Goal: Transaction & Acquisition: Obtain resource

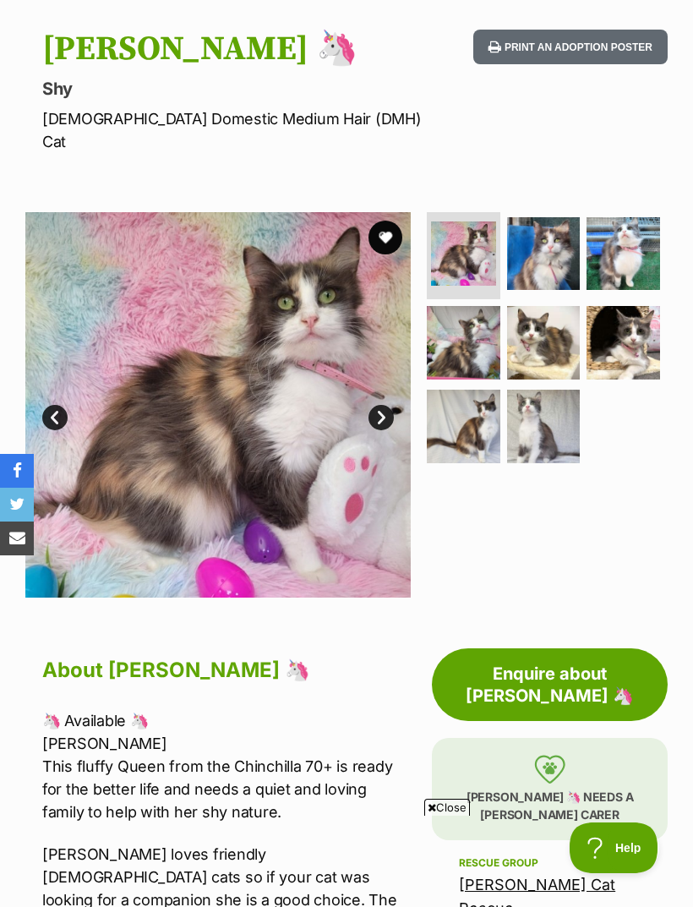
click at [520, 650] on link "Enquire about Stacey 🦄" at bounding box center [550, 685] width 236 height 73
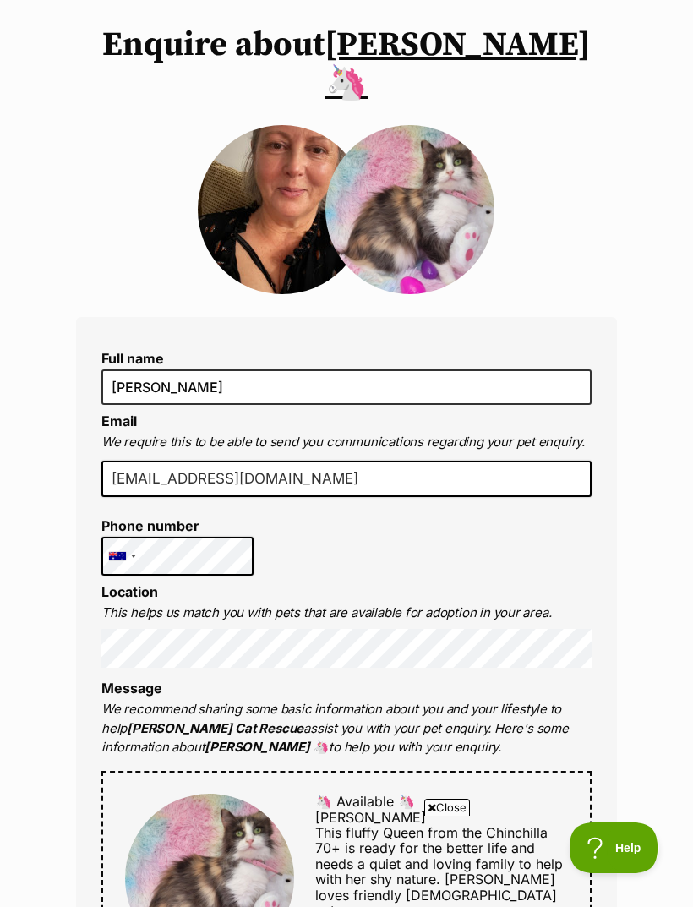
scroll to position [127, 0]
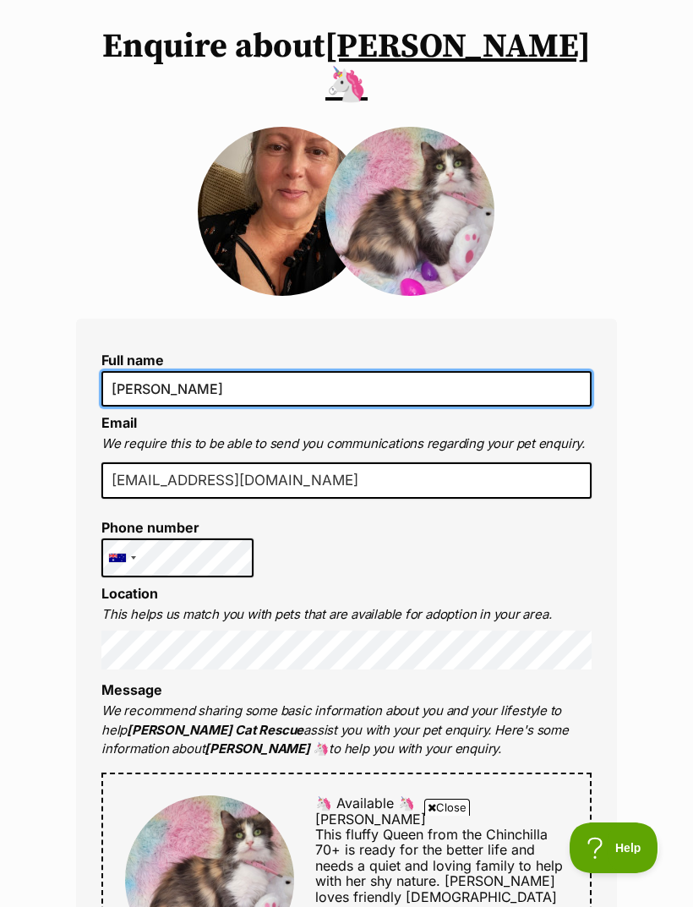
click at [206, 371] on input "[PERSON_NAME]" at bounding box center [346, 389] width 491 height 36
type input "Melanie ROBERTS"
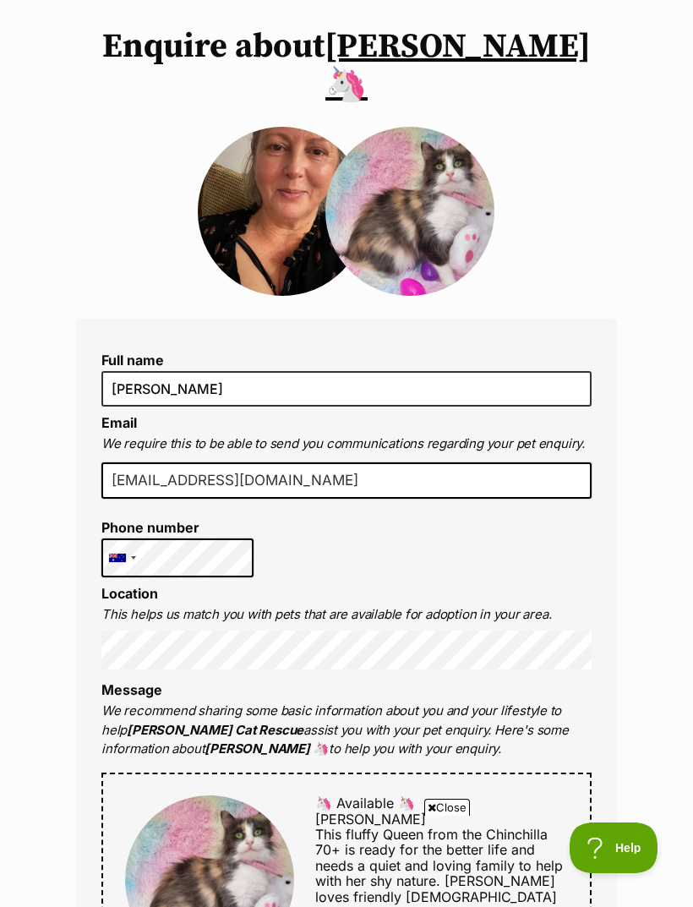
click at [295, 463] on input "mellymead2111@gmail.com" at bounding box center [346, 481] width 491 height 37
click at [316, 463] on input "mellymead2111@gmail.com" at bounding box center [346, 481] width 491 height 37
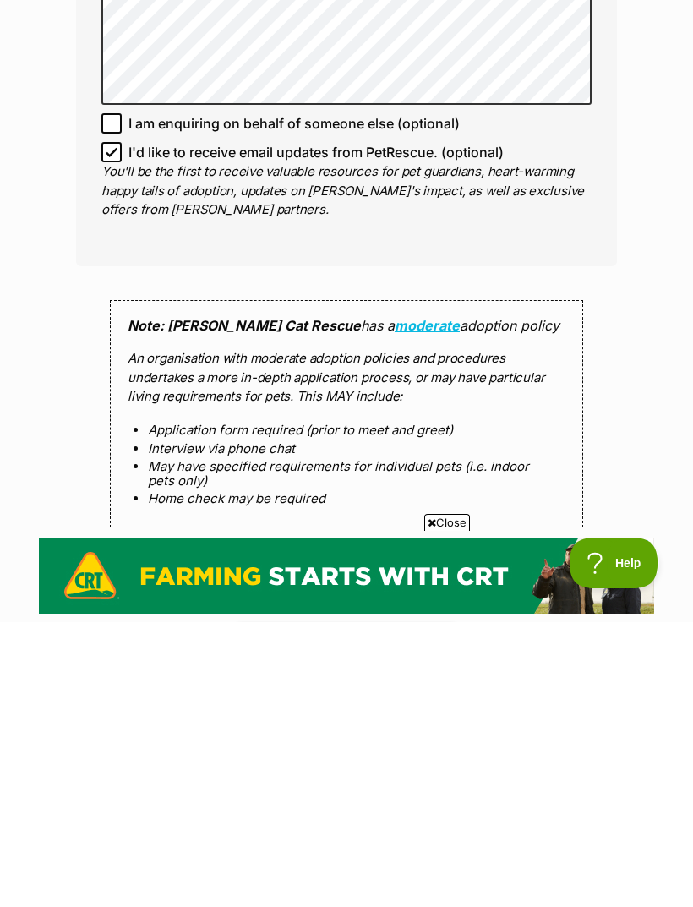
scroll to position [1116, 0]
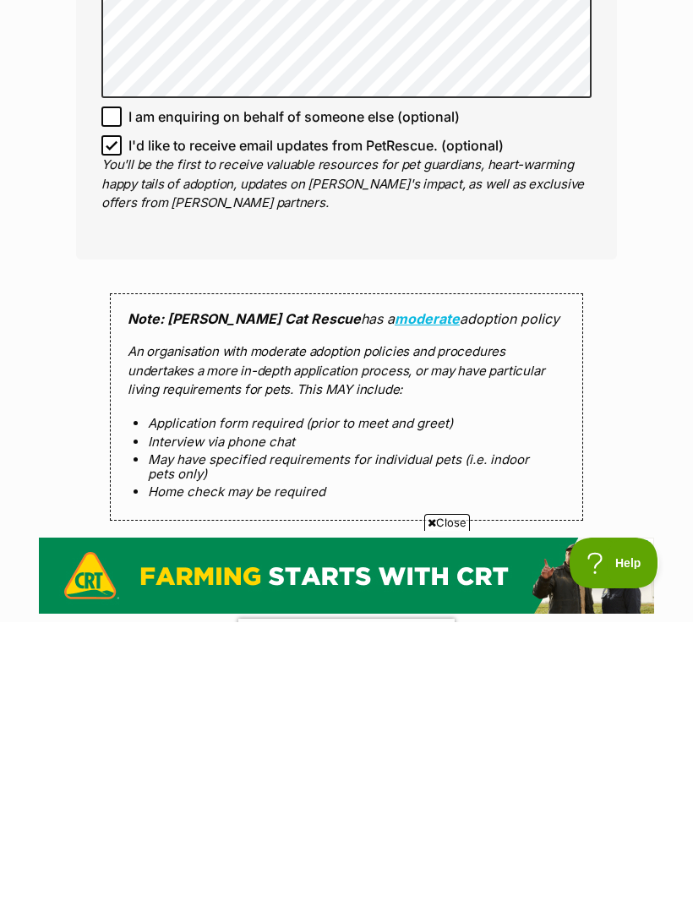
type input "[EMAIL_ADDRESS][DOMAIN_NAME]"
click at [469, 840] on input "Send enquiry" at bounding box center [347, 859] width 338 height 39
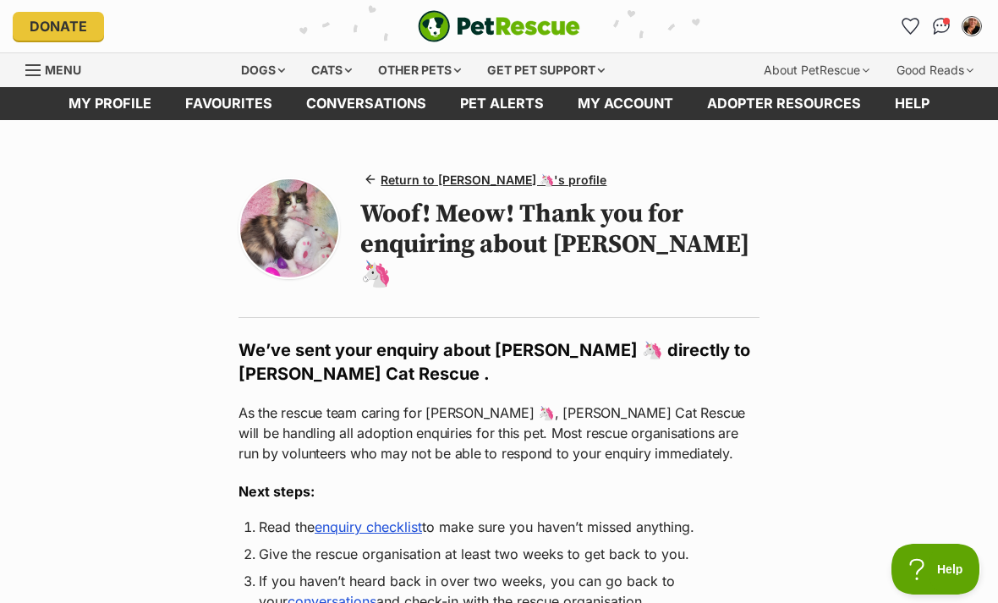
click at [628, 98] on link "My account" at bounding box center [625, 103] width 129 height 33
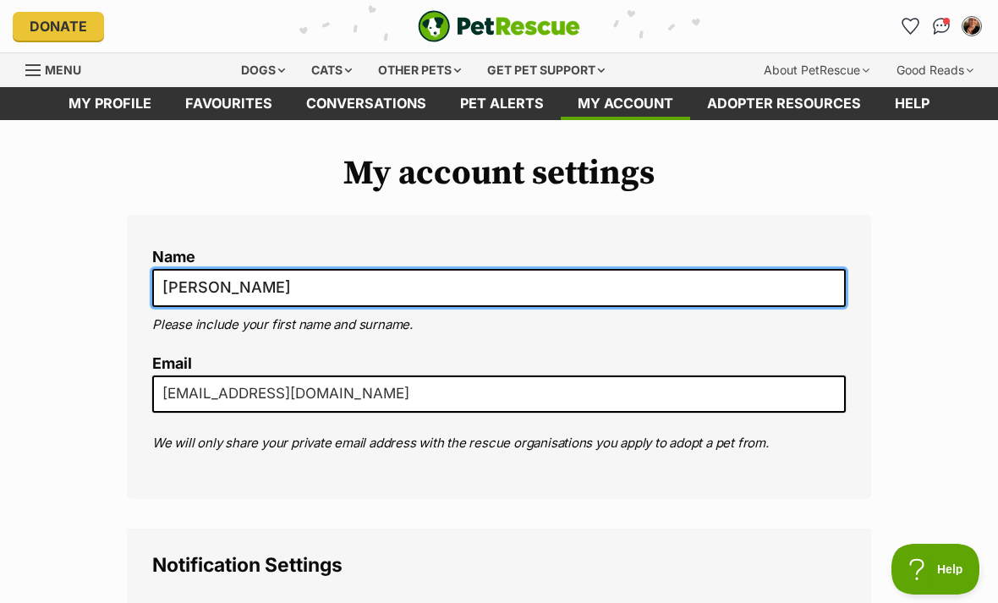
click at [345, 287] on input "[PERSON_NAME]" at bounding box center [498, 288] width 693 height 38
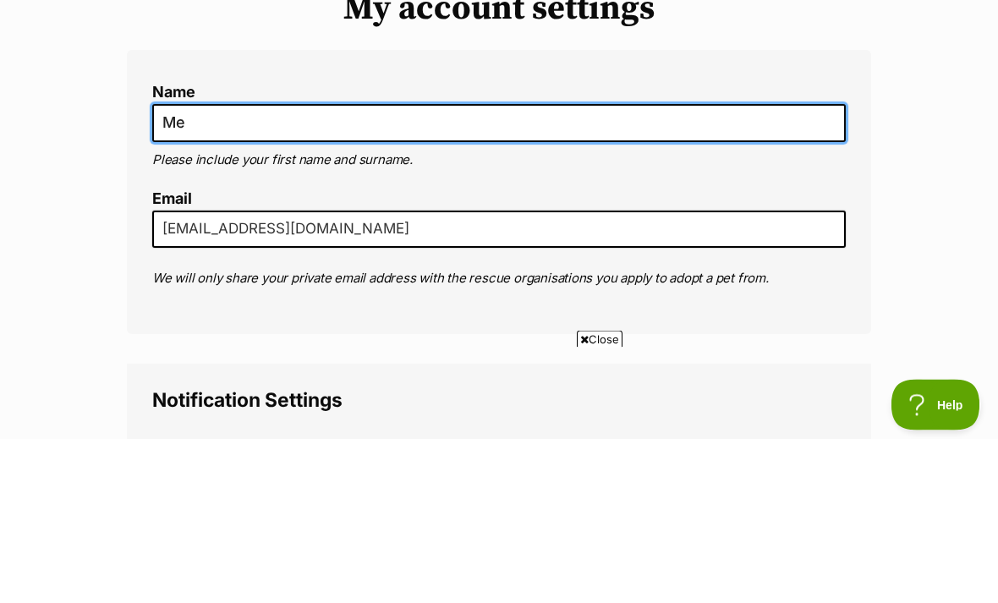
type input "M"
type input "Melanieroberts"
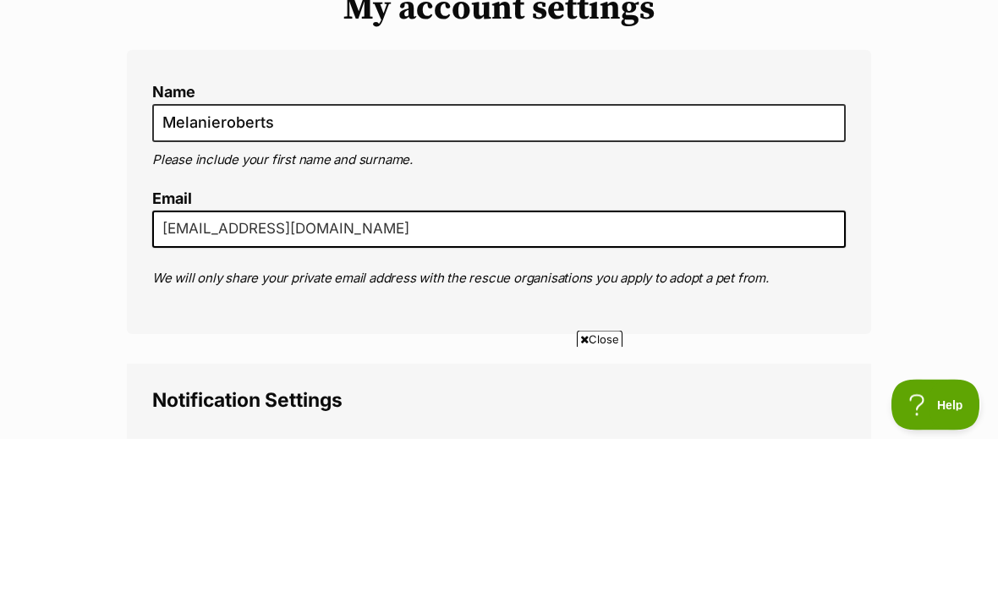
click at [352, 376] on input "mellymead2111@gmail.com" at bounding box center [498, 394] width 693 height 37
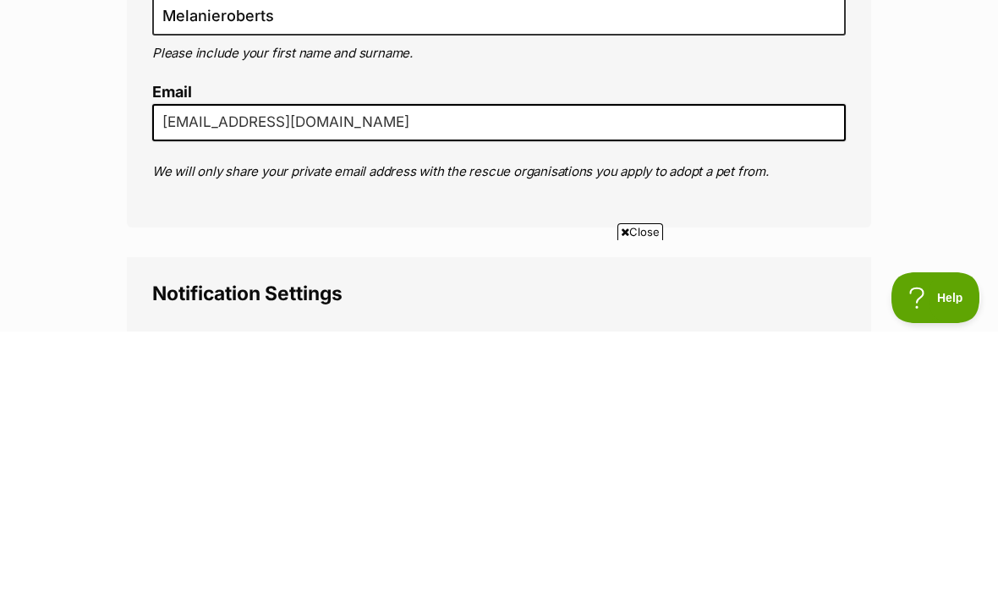
type input "[EMAIL_ADDRESS][DOMAIN_NAME]"
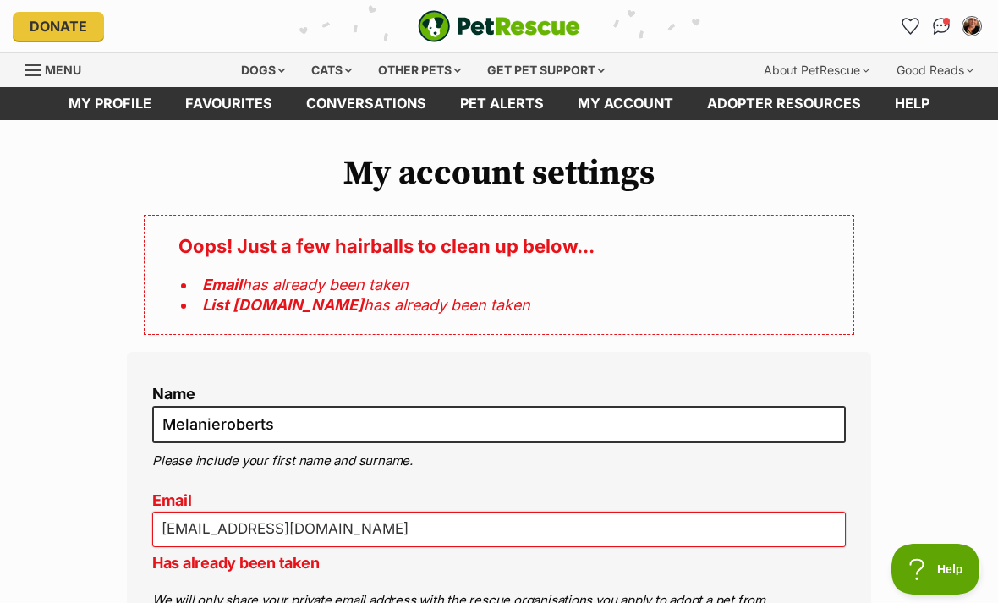
click at [628, 101] on link "My account" at bounding box center [625, 103] width 129 height 33
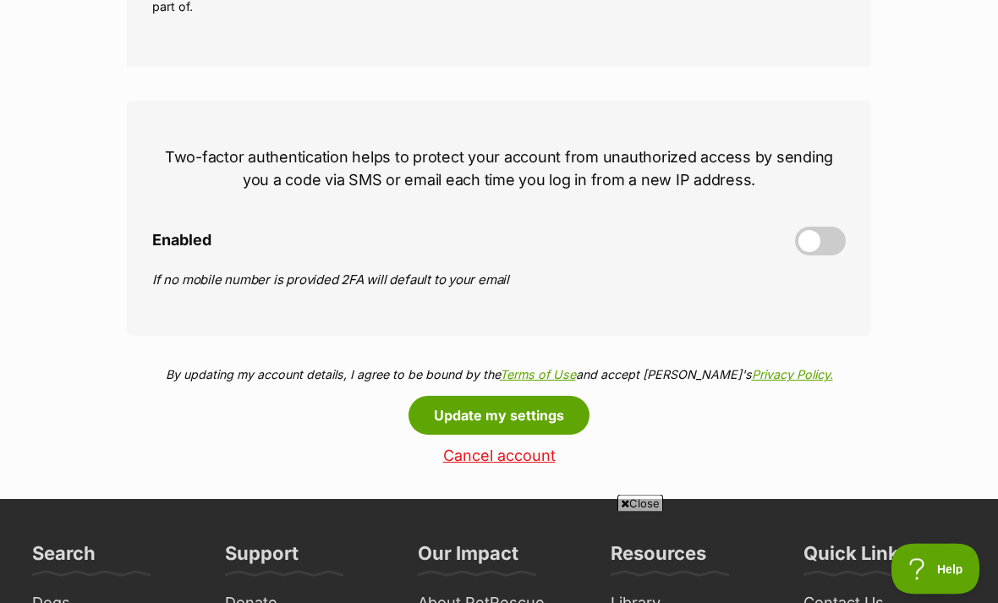
scroll to position [688, 0]
click at [490, 462] on link "Cancel account" at bounding box center [499, 456] width 744 height 18
